Goal: Task Accomplishment & Management: Use online tool/utility

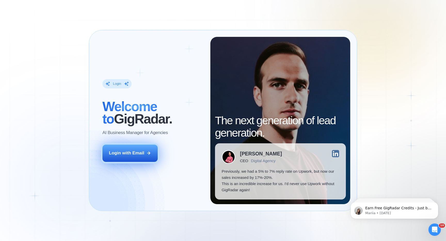
click at [130, 156] on div "Login with Email" at bounding box center [126, 153] width 35 height 6
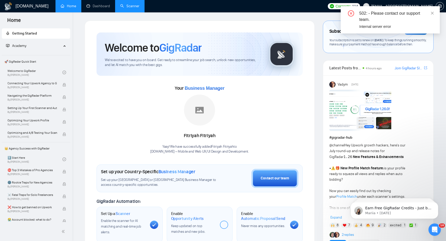
click at [129, 8] on link "Scanner" at bounding box center [129, 6] width 19 height 4
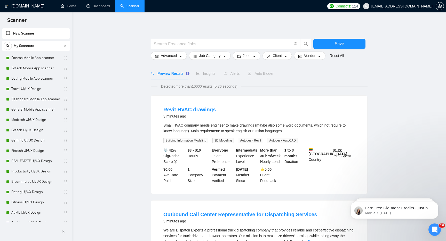
click at [24, 43] on span "My Scanners" at bounding box center [24, 46] width 20 height 10
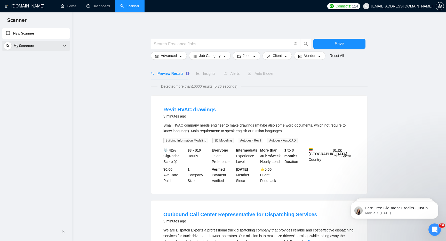
click at [24, 43] on span "My Scanners" at bounding box center [24, 46] width 20 height 10
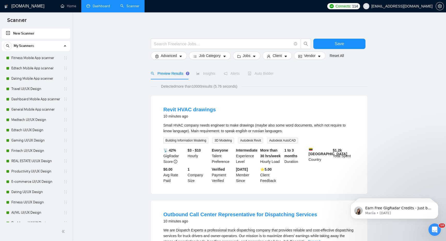
click at [102, 5] on link "Dashboard" at bounding box center [98, 6] width 23 height 4
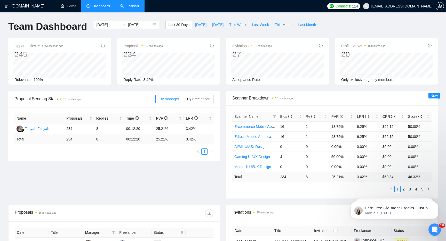
click at [177, 187] on div "Proposal Sending Stats 15 minutes ago By manager By Freelancer Name Proposals R…" at bounding box center [223, 148] width 436 height 114
click at [349, 101] on span "Scanner Breakdown 16 minutes ago" at bounding box center [331, 98] width 199 height 6
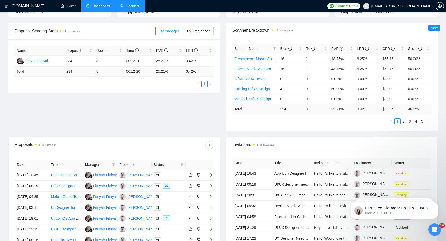
scroll to position [70, 0]
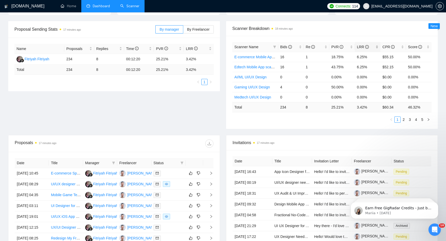
click at [362, 48] on span "LRR" at bounding box center [363, 47] width 12 height 4
